Goal: Task Accomplishment & Management: Manage account settings

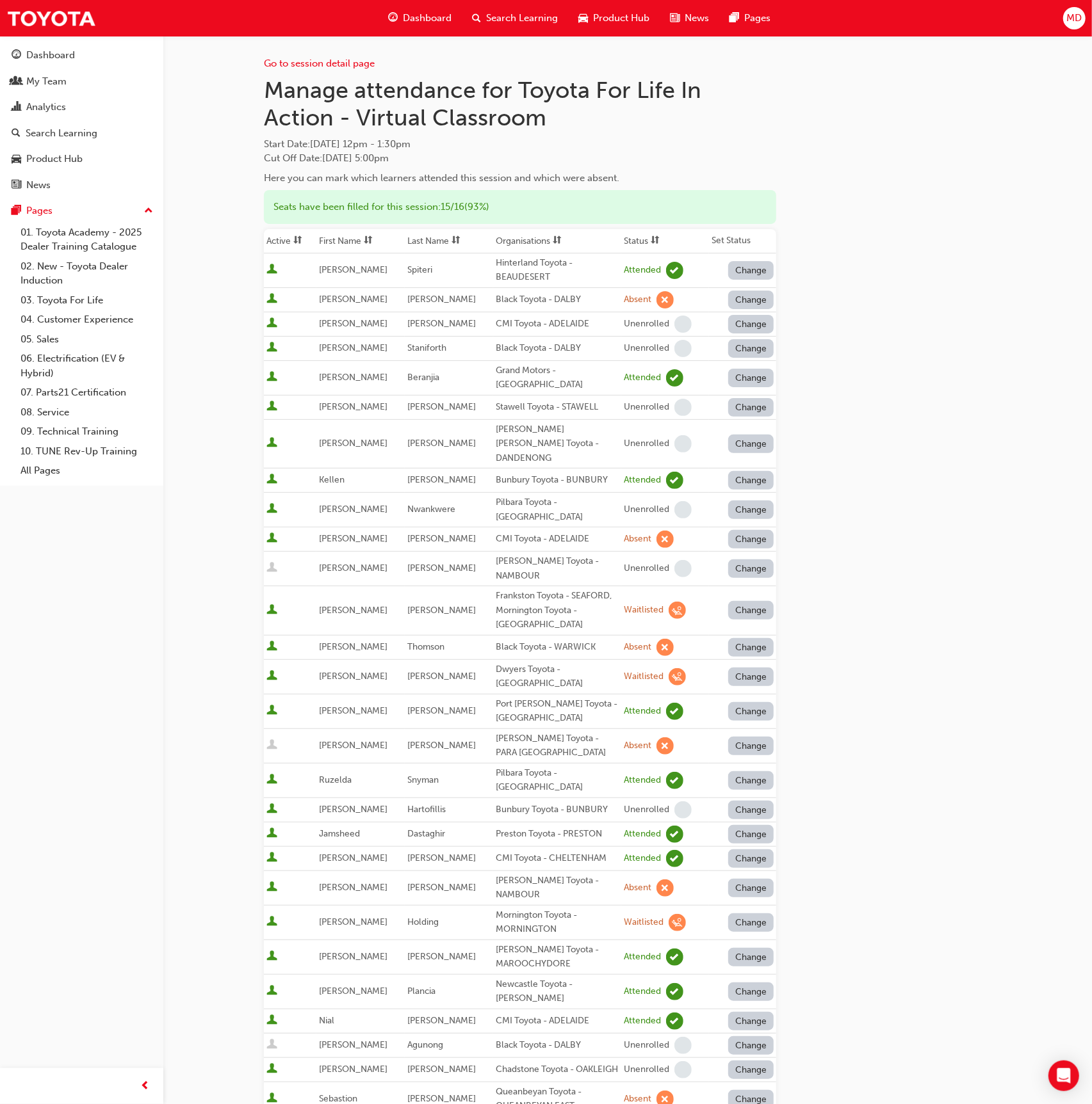
click at [455, 239] on span "sorting-icon" at bounding box center [456, 241] width 9 height 11
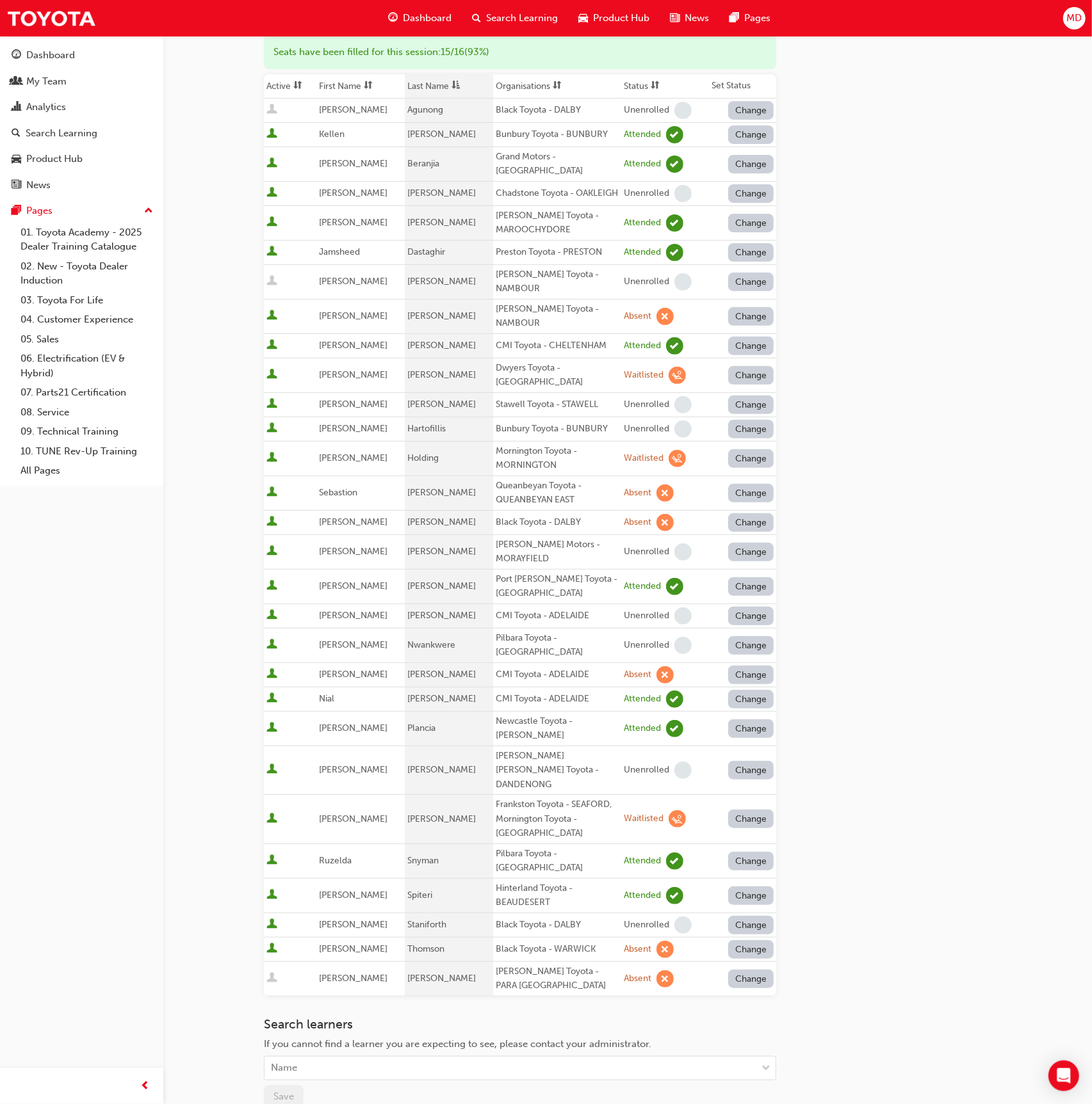
scroll to position [275, 0]
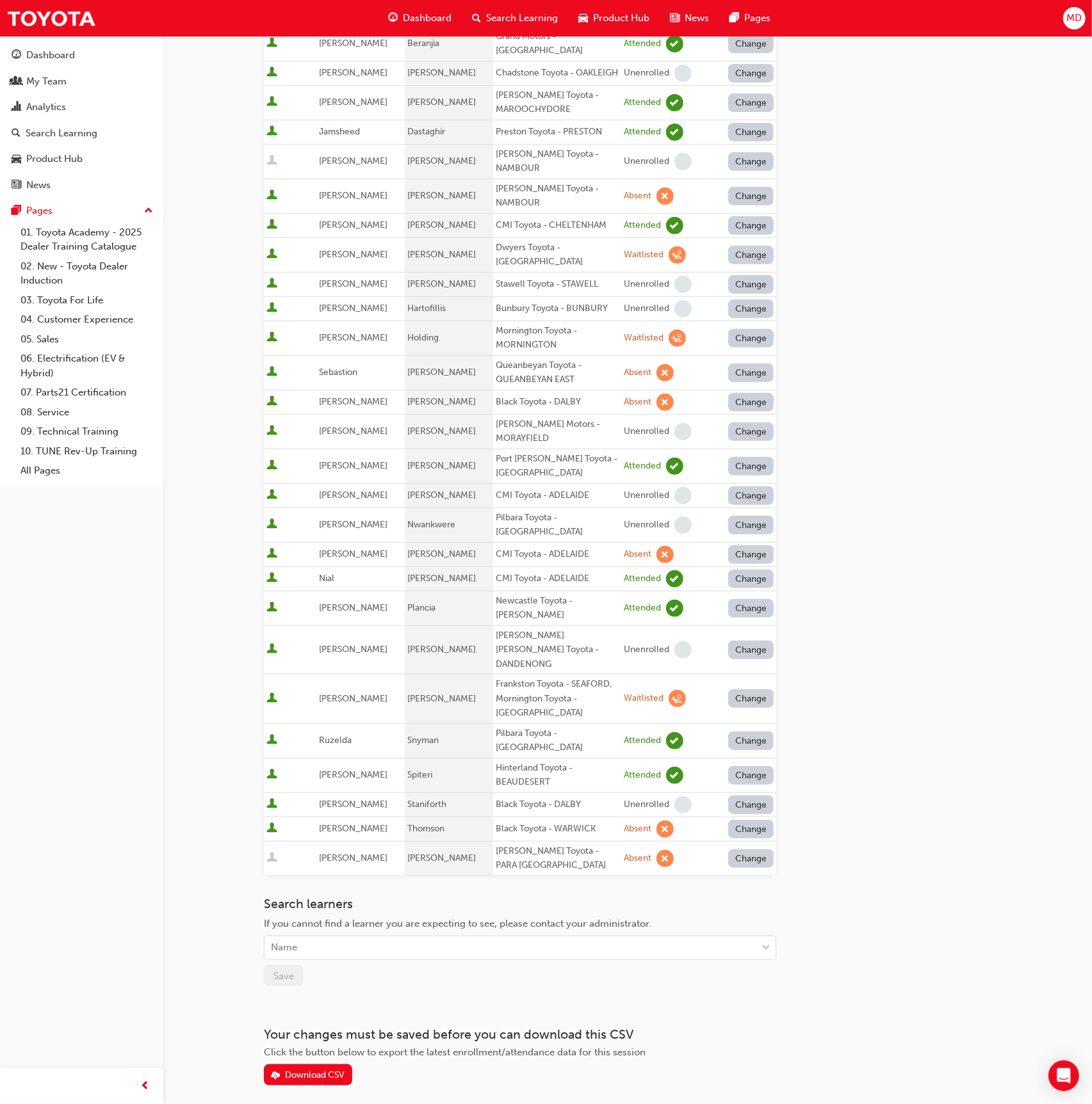
click at [763, 820] on button "Change" at bounding box center [751, 829] width 46 height 18
click at [759, 855] on div "Unenrolled" at bounding box center [742, 855] width 49 height 14
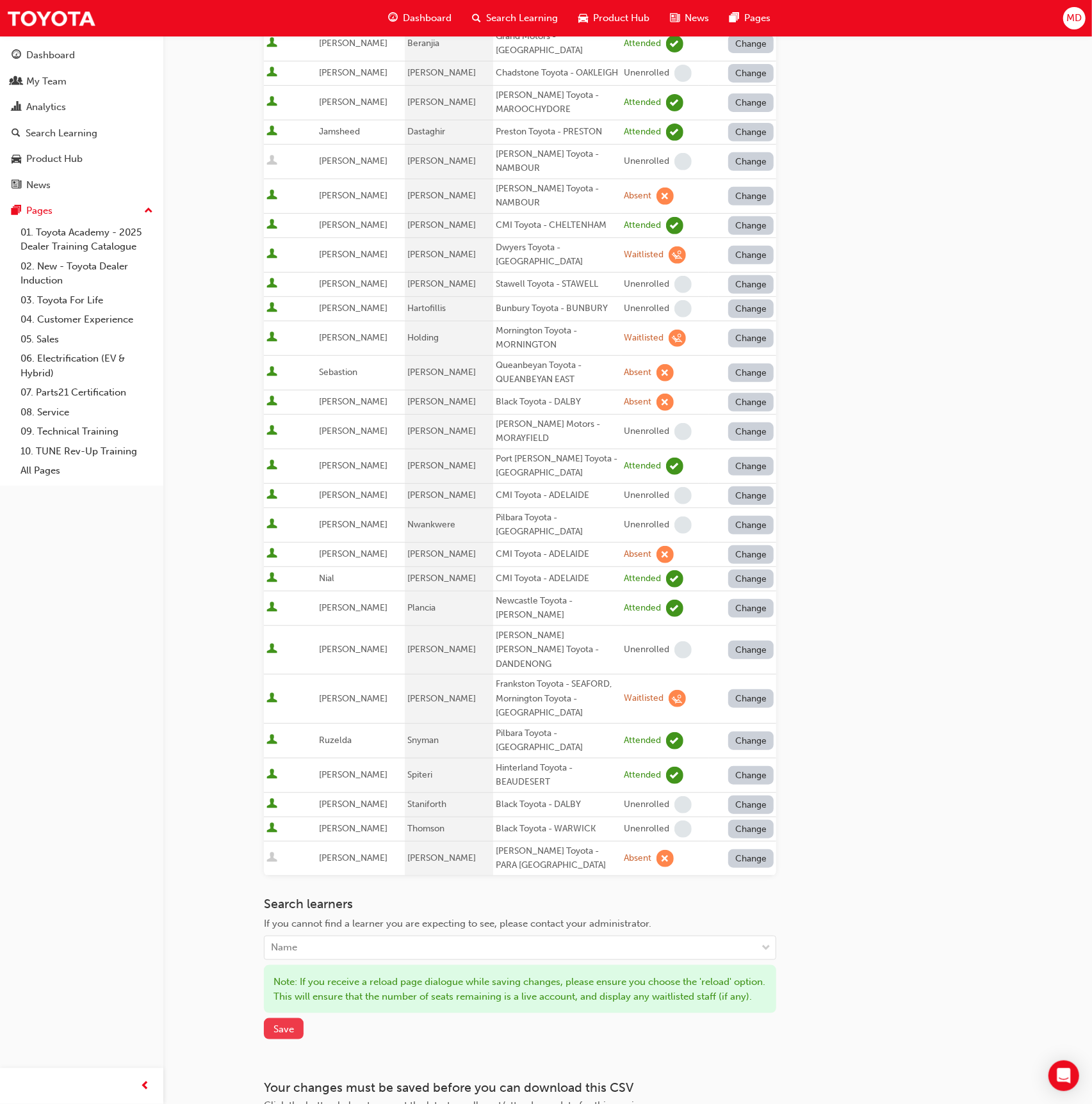
click at [295, 1018] on button "Save" at bounding box center [284, 1029] width 40 height 21
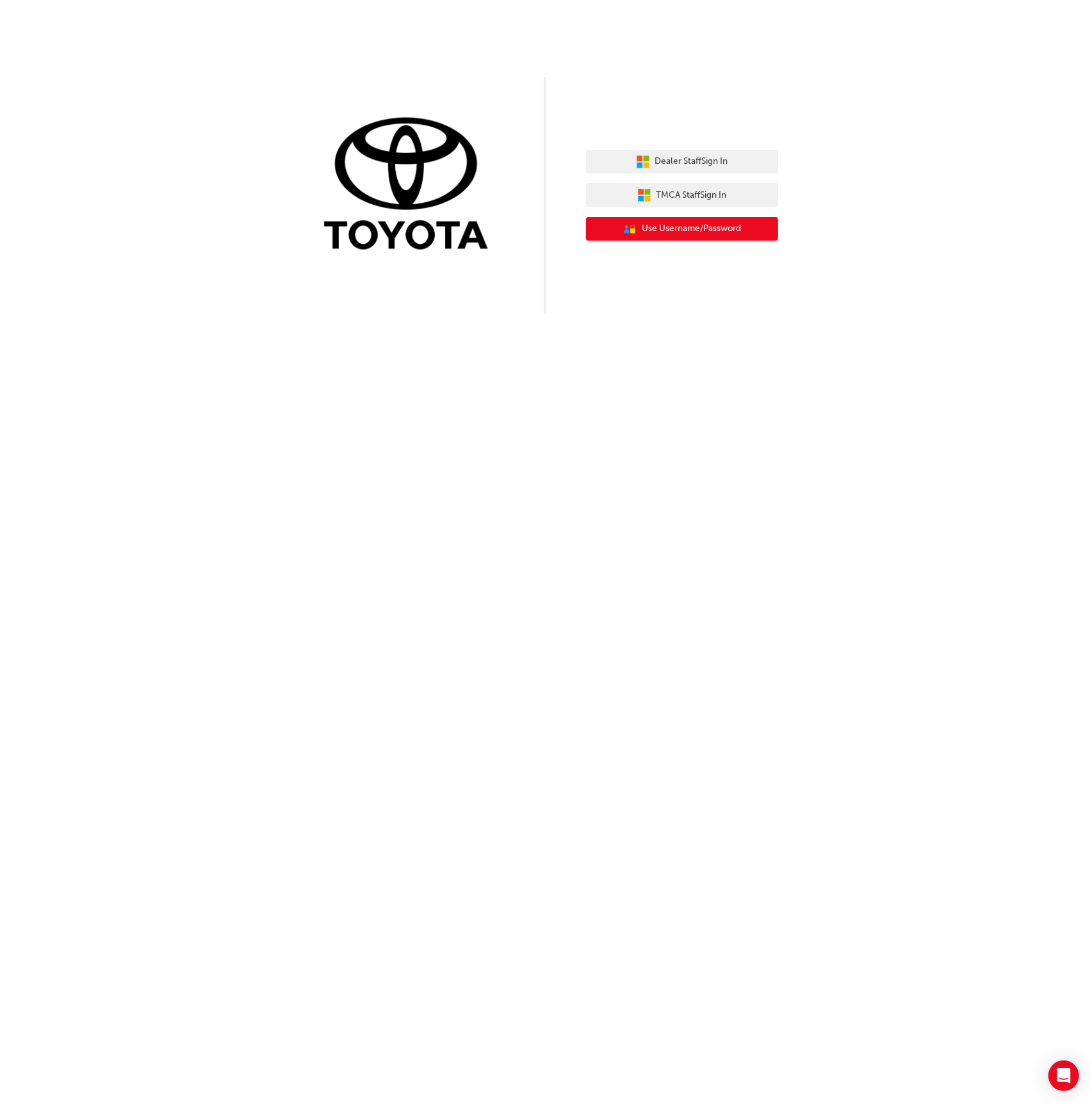
click at [696, 233] on span "Use Username/Password" at bounding box center [691, 229] width 100 height 14
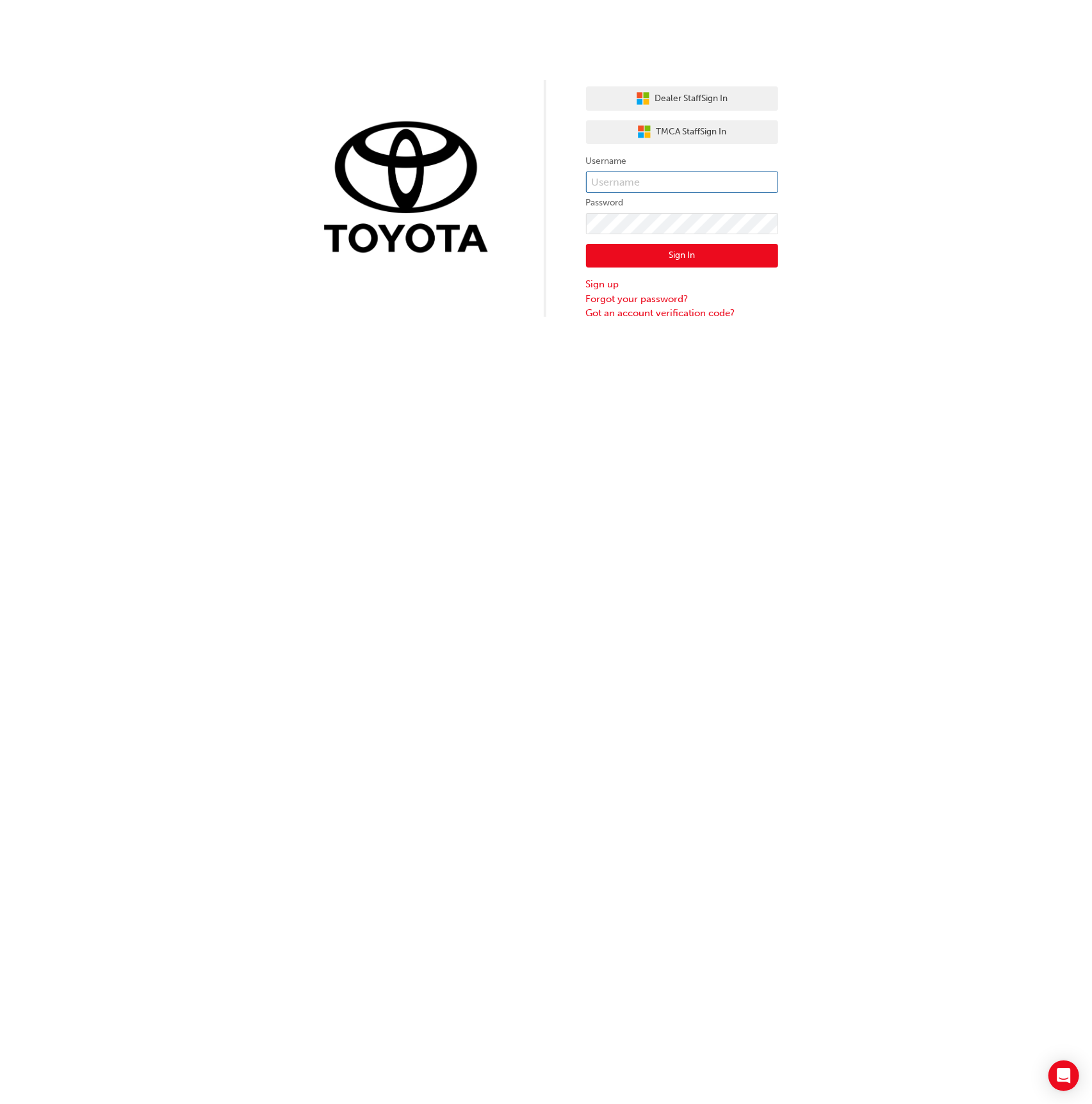
click at [688, 183] on input "text" at bounding box center [681, 182] width 192 height 22
type input "bf.menno.[PERSON_NAME]"
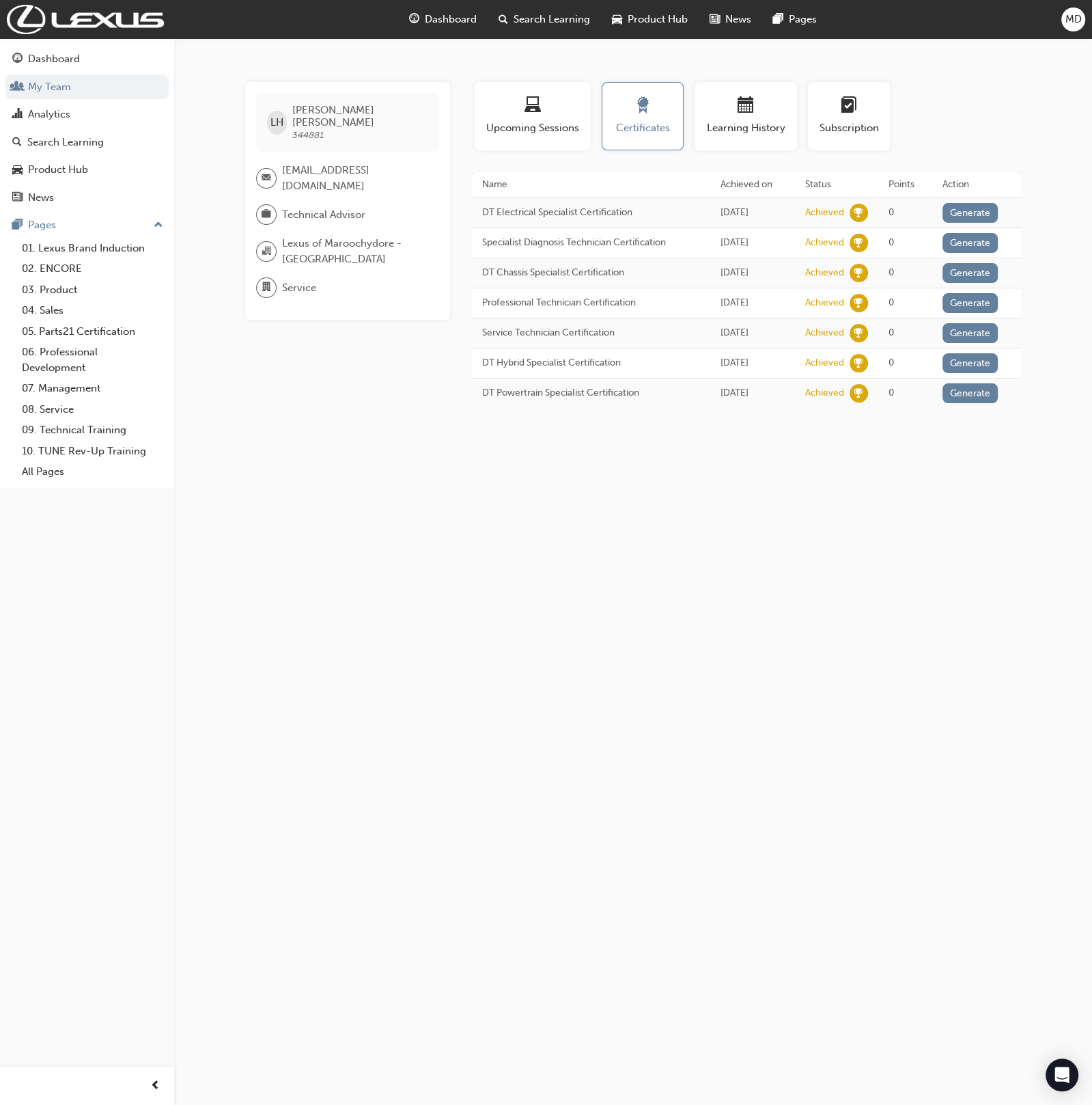
click at [1064, 20] on div "MD" at bounding box center [1073, 20] width 24 height 24
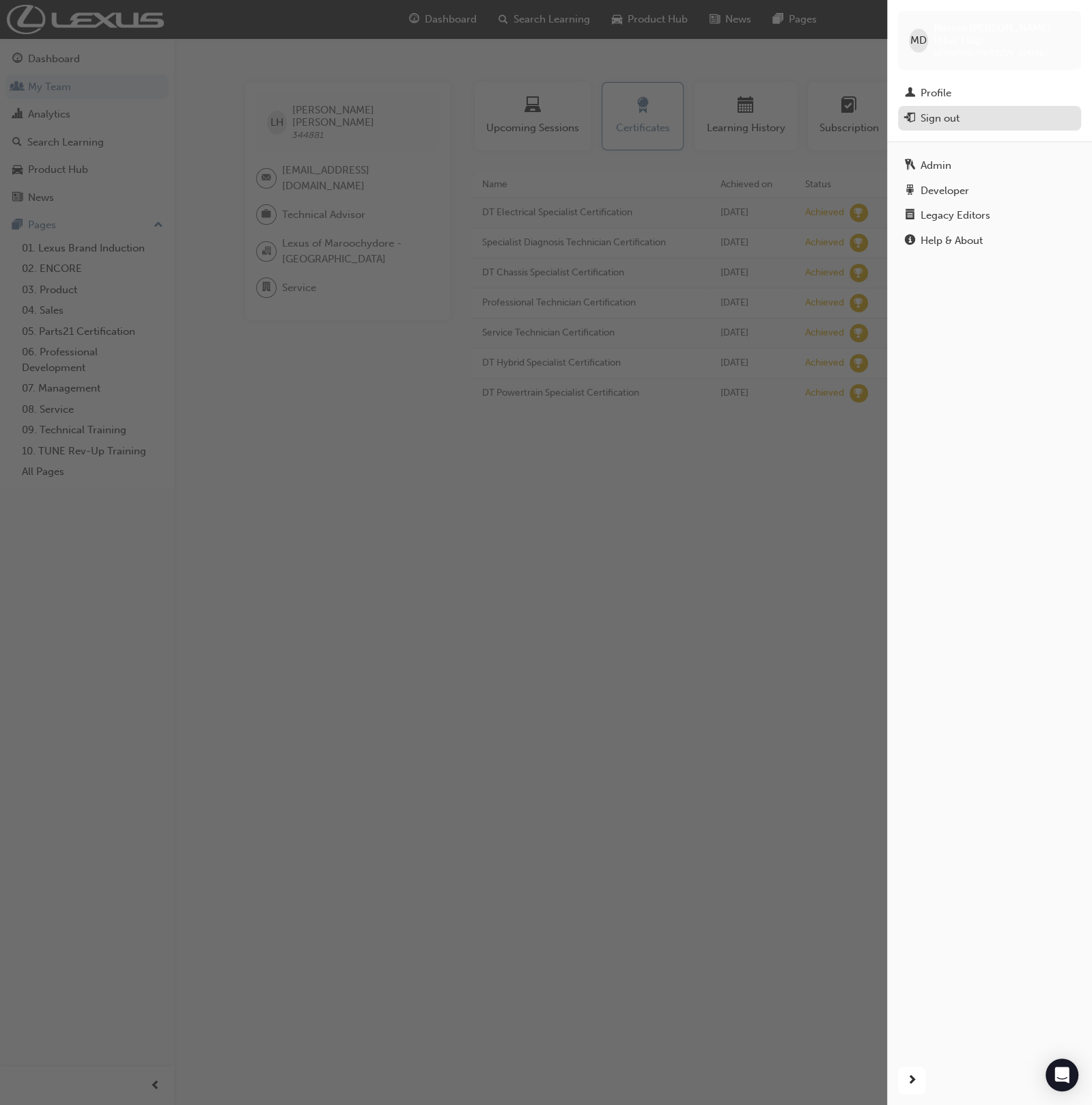
click at [963, 113] on div "Sign out" at bounding box center [989, 118] width 169 height 17
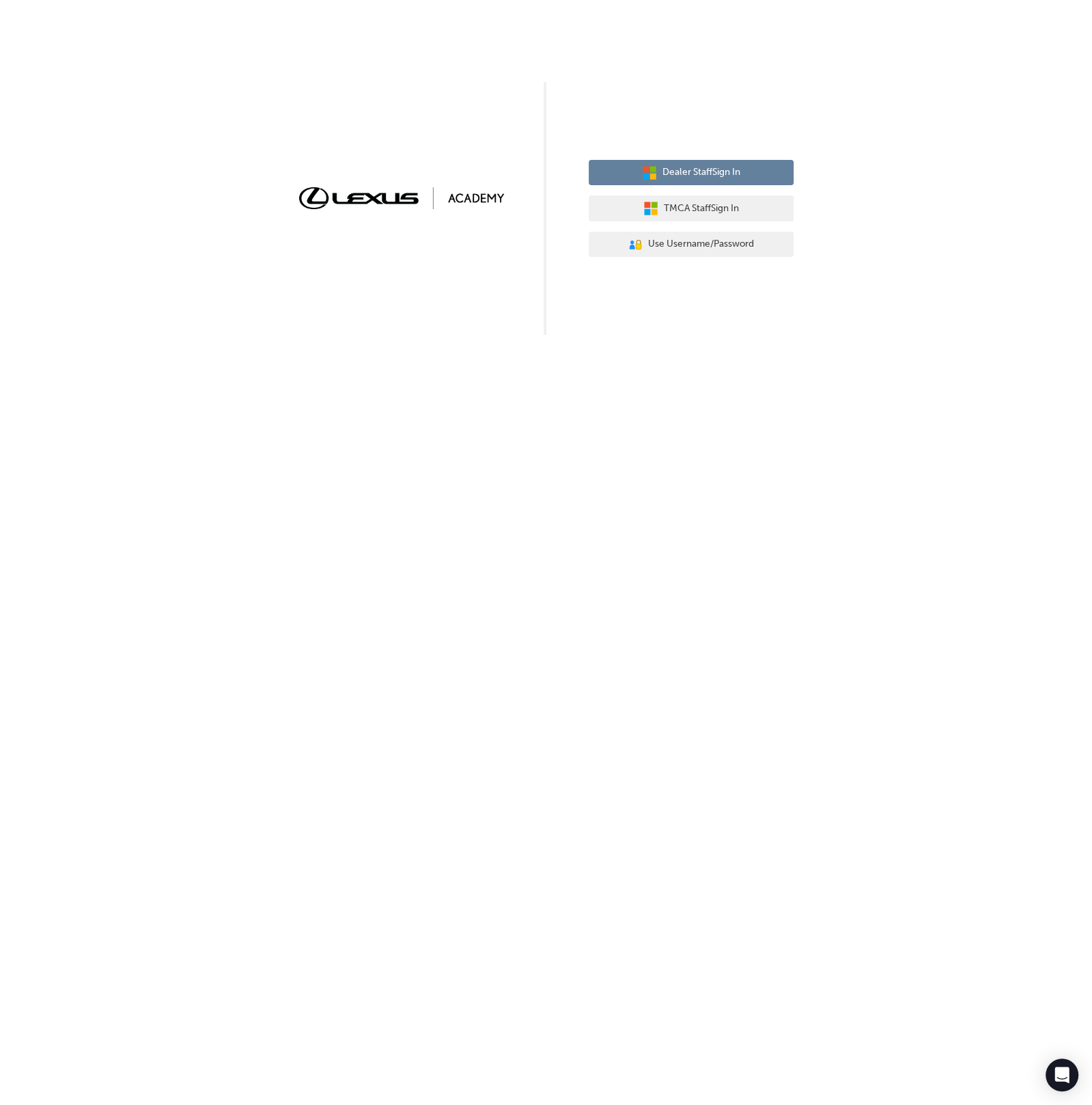
click at [704, 171] on span "Dealer Staff Sign In" at bounding box center [701, 173] width 78 height 15
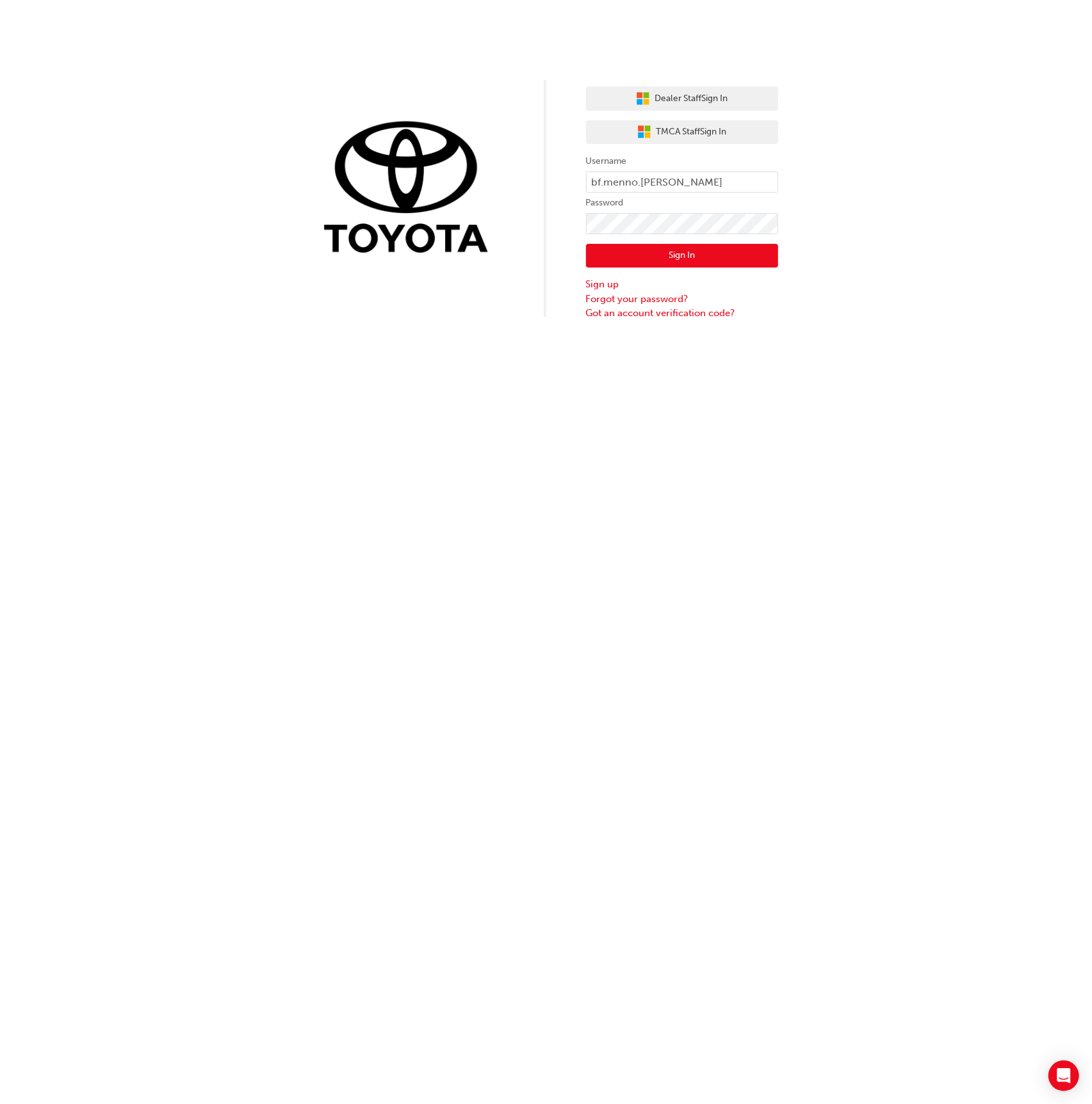
click at [700, 258] on button "Sign In" at bounding box center [681, 255] width 192 height 24
